Goal: Information Seeking & Learning: Learn about a topic

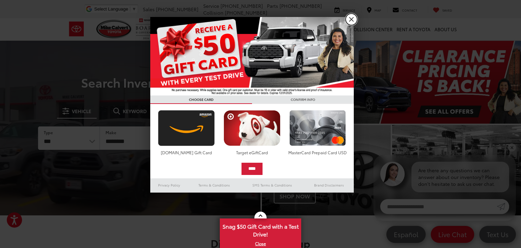
click at [351, 17] on link "X" at bounding box center [351, 20] width 12 height 12
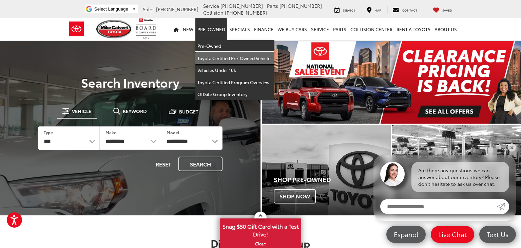
click at [217, 57] on link "Toyota Certified Pre-Owned Vehicles" at bounding box center [234, 58] width 79 height 12
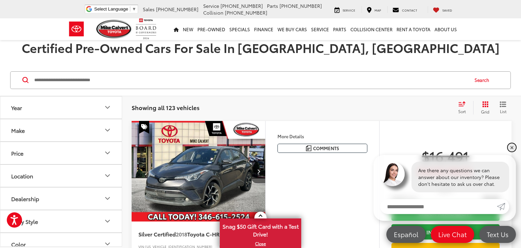
click at [511, 148] on link "✕" at bounding box center [512, 147] width 8 height 8
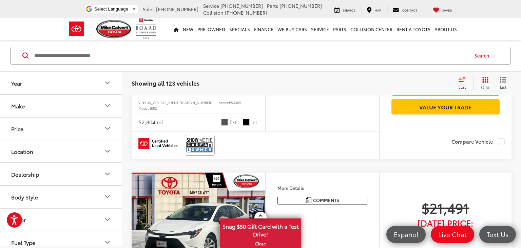
scroll to position [2076, 0]
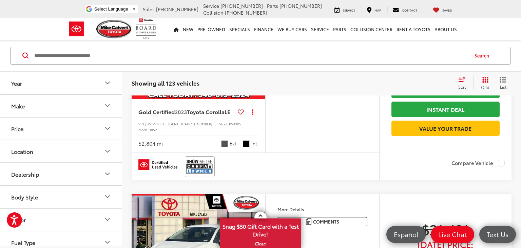
click at [107, 104] on icon "Make" at bounding box center [107, 105] width 8 height 8
click at [107, 104] on icon "Make" at bounding box center [107, 105] width 4 height 2
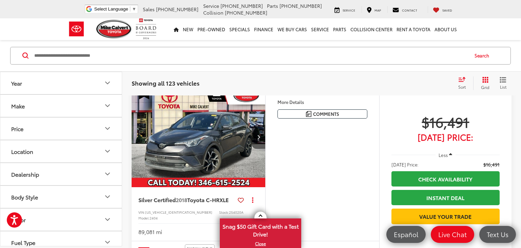
scroll to position [30, 0]
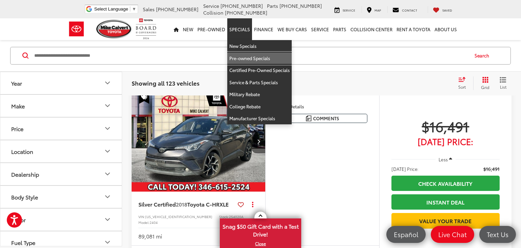
click at [245, 56] on link "Pre-owned Specials" at bounding box center [259, 58] width 64 height 12
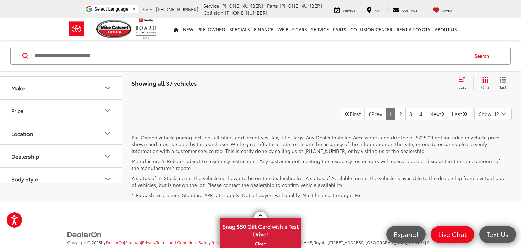
scroll to position [2139, 0]
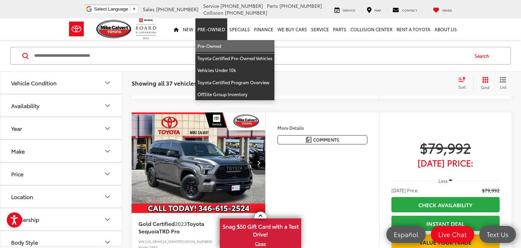
click at [216, 46] on link "Pre-Owned" at bounding box center [234, 46] width 79 height 12
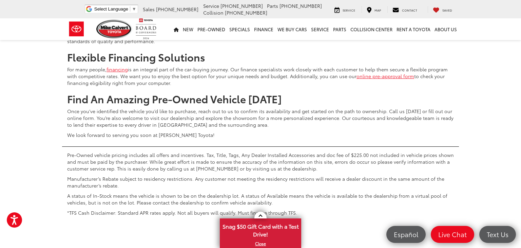
scroll to position [2558, 0]
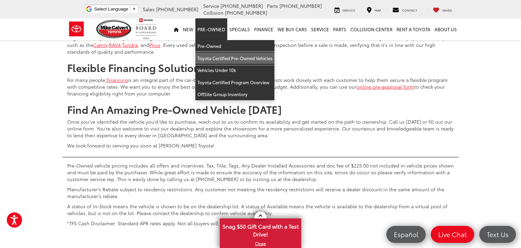
click at [216, 57] on link "Toyota Certified Pre-Owned Vehicles" at bounding box center [234, 58] width 79 height 12
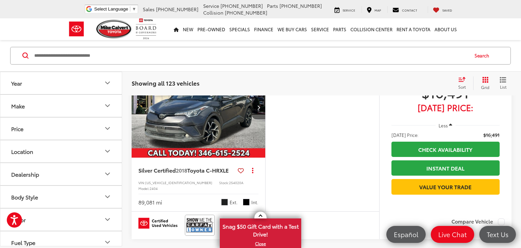
scroll to position [65, 0]
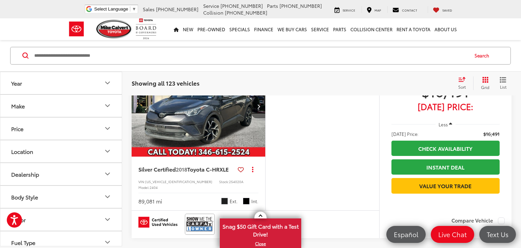
click at [211, 121] on img "2018 Toyota C-HR XLE 0" at bounding box center [198, 106] width 135 height 101
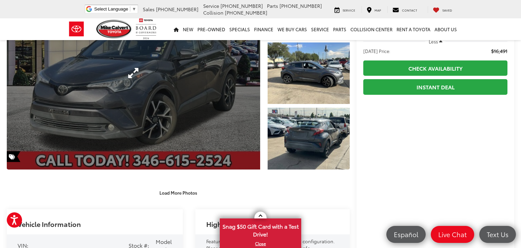
scroll to position [82, 0]
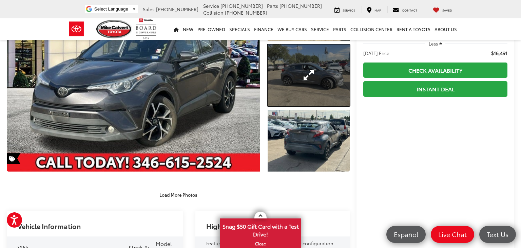
click at [306, 79] on link "Expand Photo 2" at bounding box center [309, 75] width 82 height 62
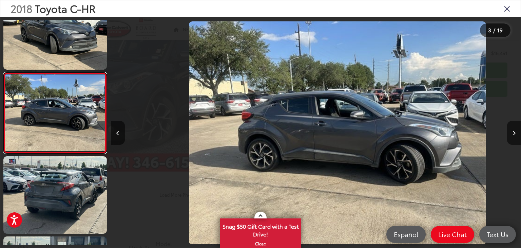
scroll to position [0, 819]
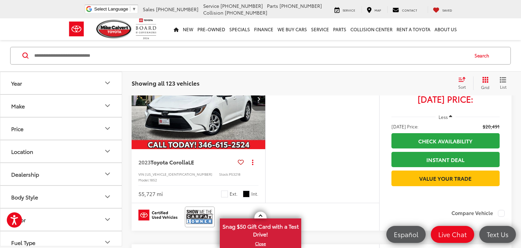
scroll to position [456, 0]
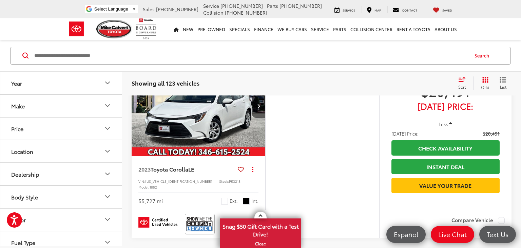
click at [208, 157] on img "2023 Toyota Corolla LE 0" at bounding box center [198, 106] width 135 height 101
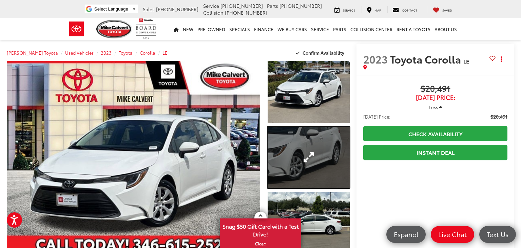
click at [321, 153] on link "Expand Photo 2" at bounding box center [309, 157] width 82 height 62
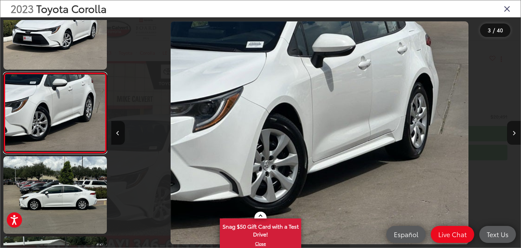
scroll to position [0, 819]
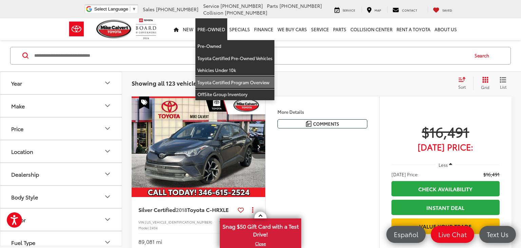
click at [252, 81] on link "Toyota Certified Program Overview" at bounding box center [234, 82] width 79 height 12
